Goal: Find specific page/section: Locate a particular part of the current website

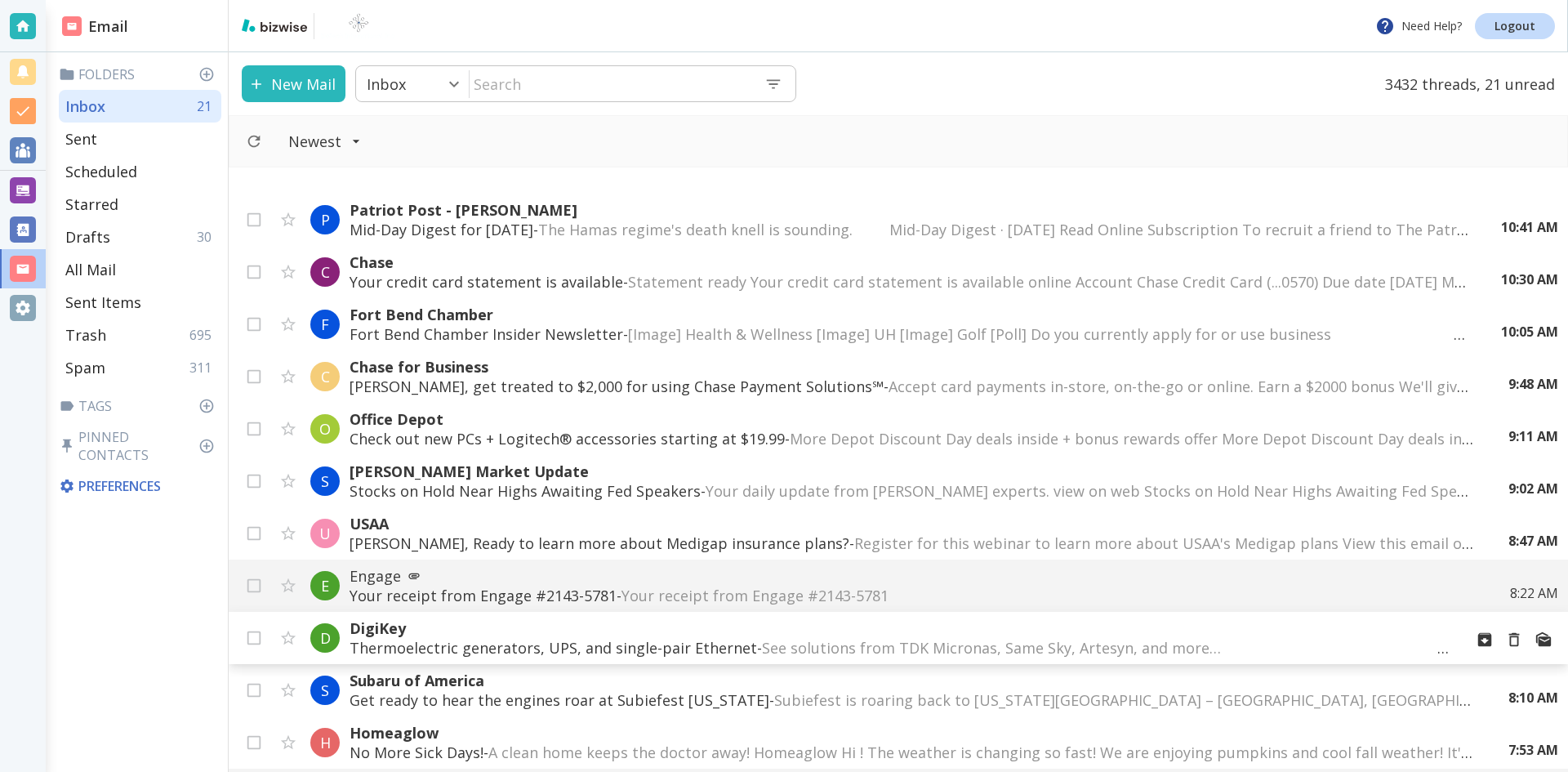
scroll to position [408, 0]
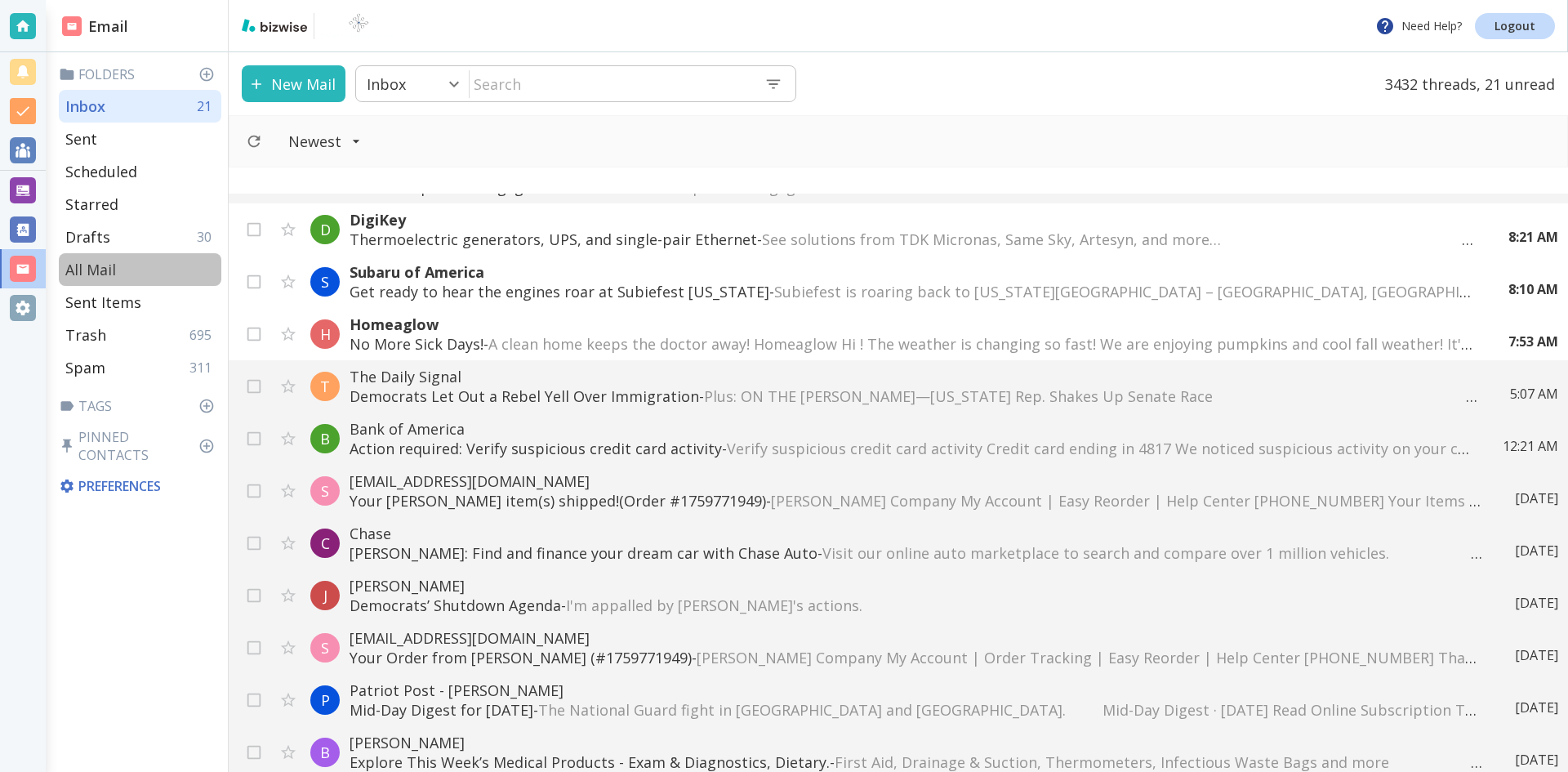
click at [94, 263] on p "All Mail" at bounding box center [90, 269] width 50 height 20
type input "5"
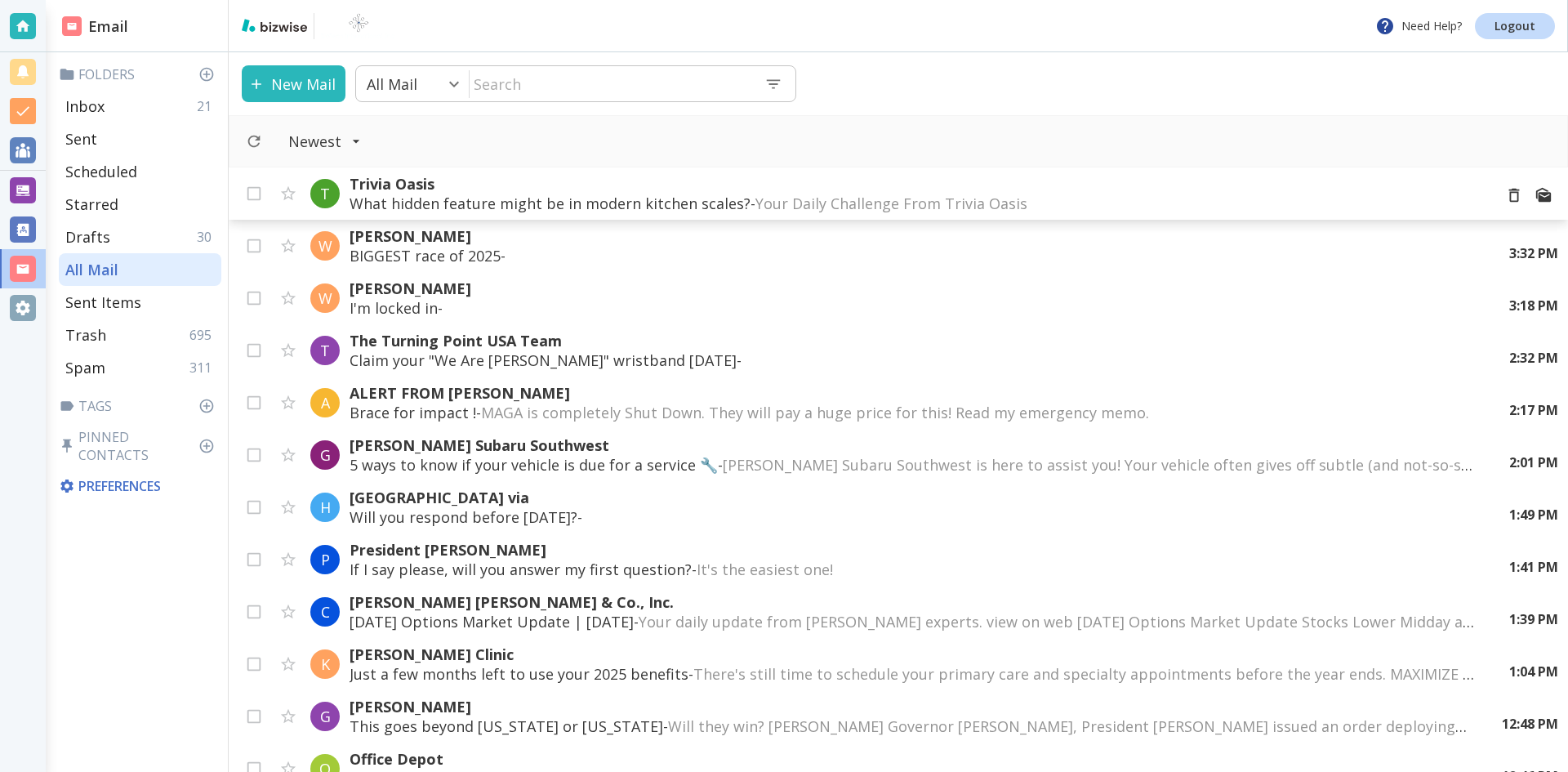
click at [418, 181] on p "Trivia Oasis" at bounding box center [914, 184] width 1130 height 20
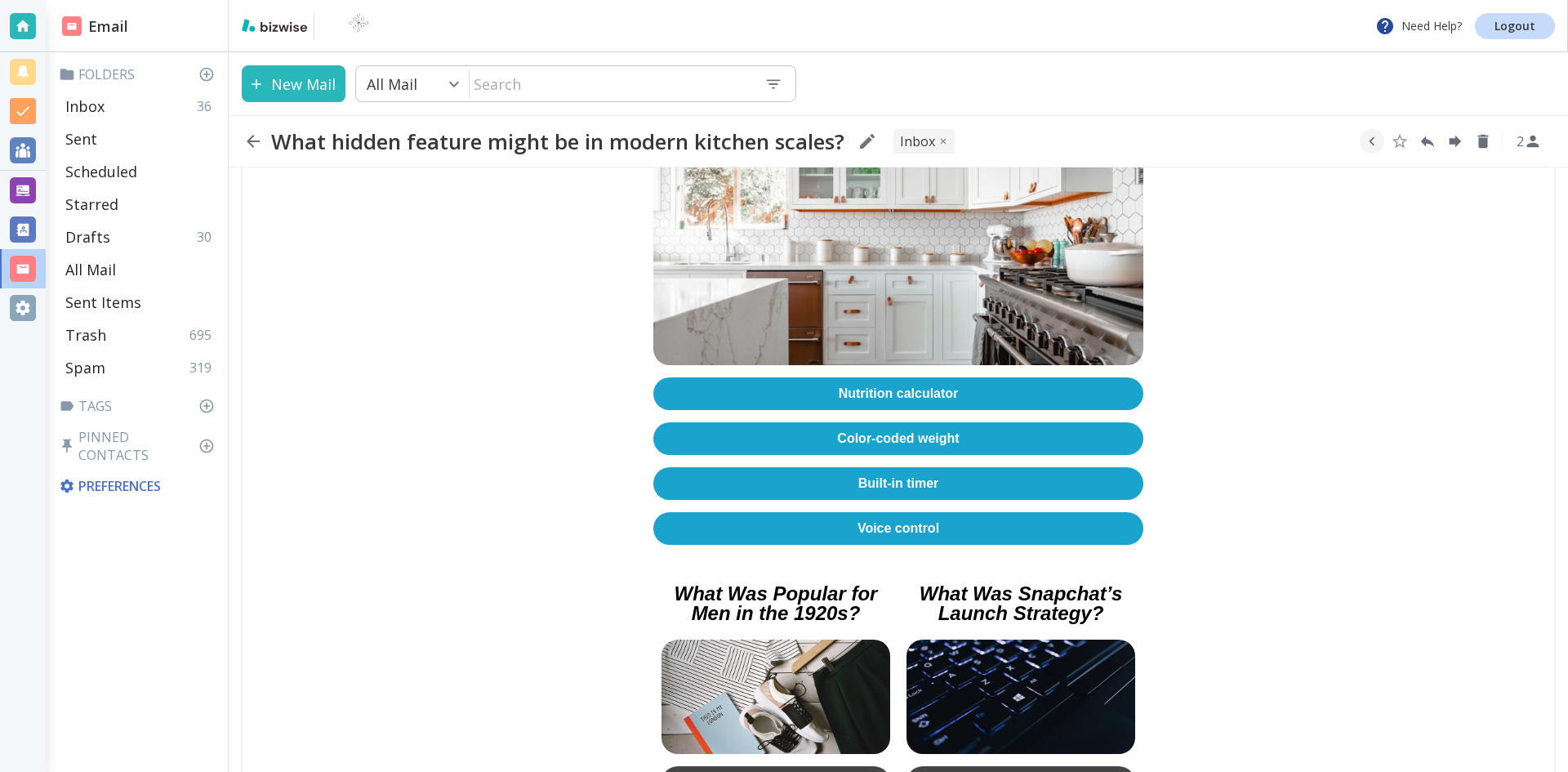
scroll to position [327, 0]
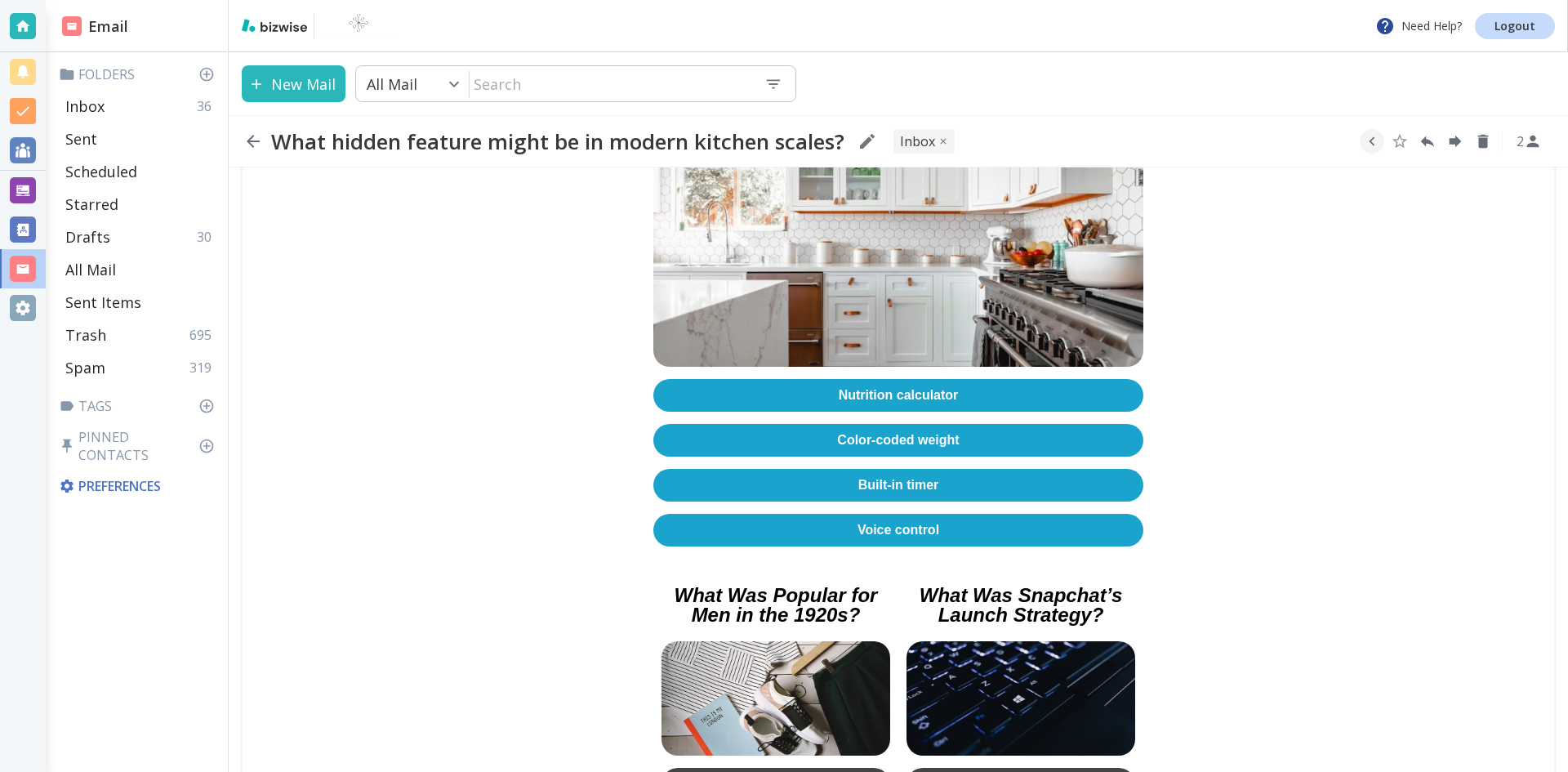
click at [906, 388] on link "Nutrition calculator" at bounding box center [898, 395] width 490 height 33
click at [252, 138] on icon "button" at bounding box center [253, 141] width 20 height 20
